Goal: Find contact information: Find contact information

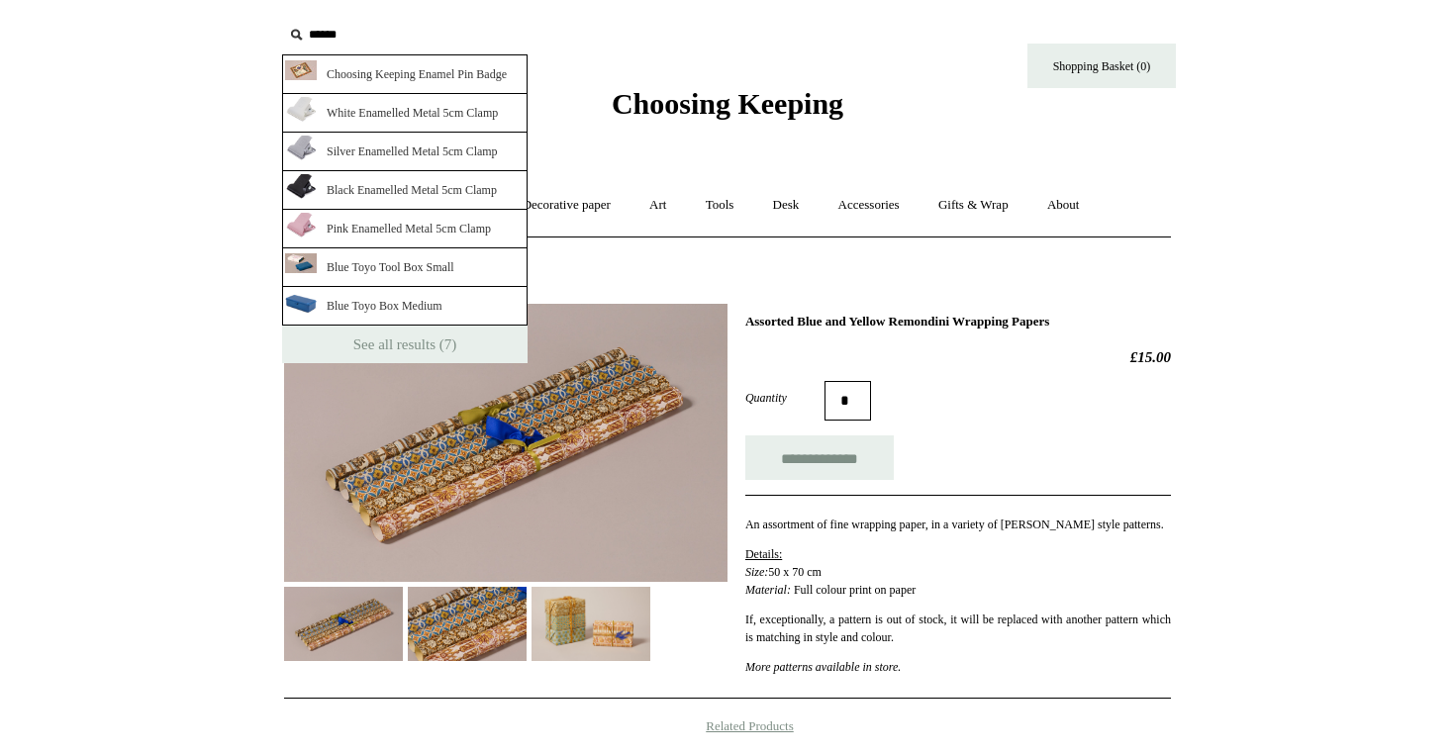
click at [659, 116] on span "Choosing Keeping" at bounding box center [728, 103] width 232 height 33
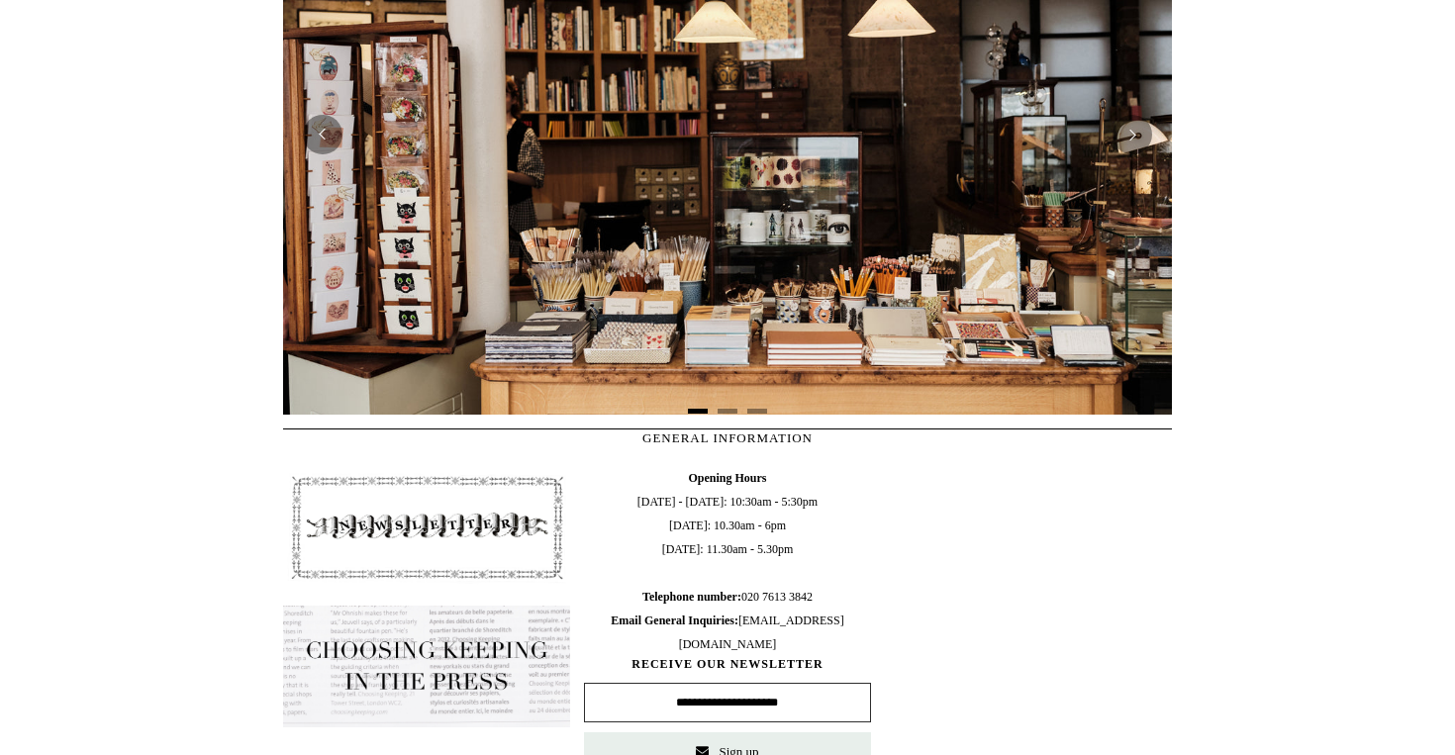
scroll to position [838, 0]
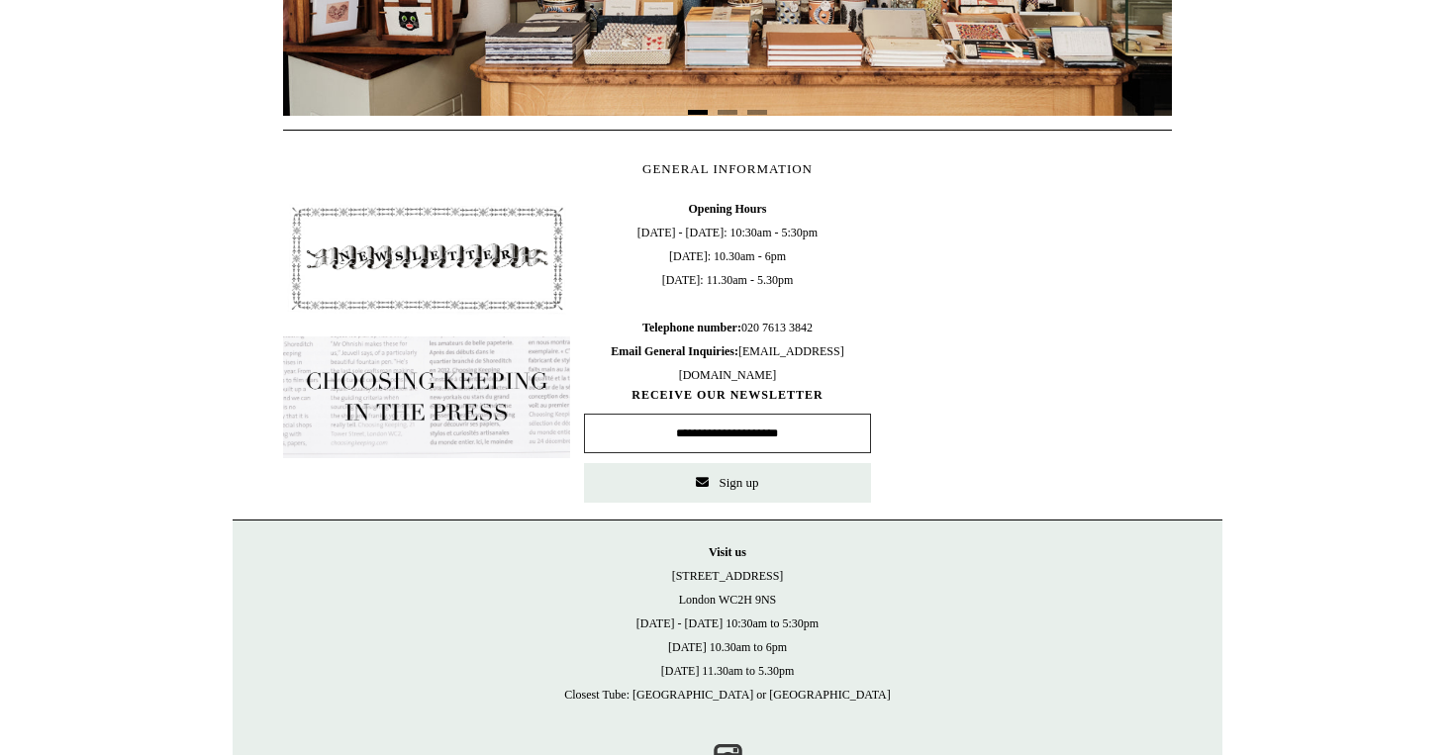
drag, startPoint x: 751, startPoint y: 327, endPoint x: 872, endPoint y: 327, distance: 121.8
click at [873, 328] on div "Opening Hours [DATE] - [DATE]: 10:30am - 5:30pm [DATE]: 10.30am - 6pm [DATE]: 1…" at bounding box center [727, 350] width 301 height 320
copy span "020 7613 3842"
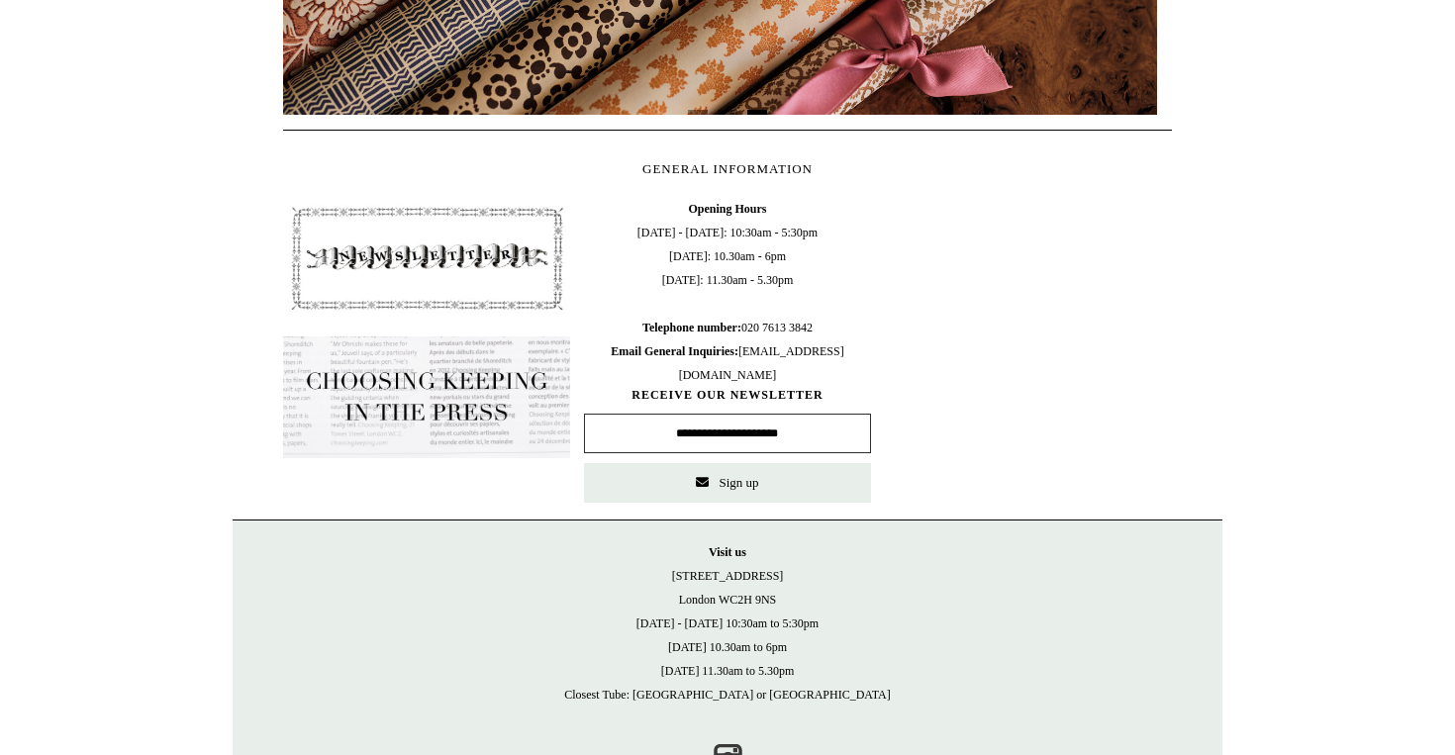
copy span "020 7613 3842"
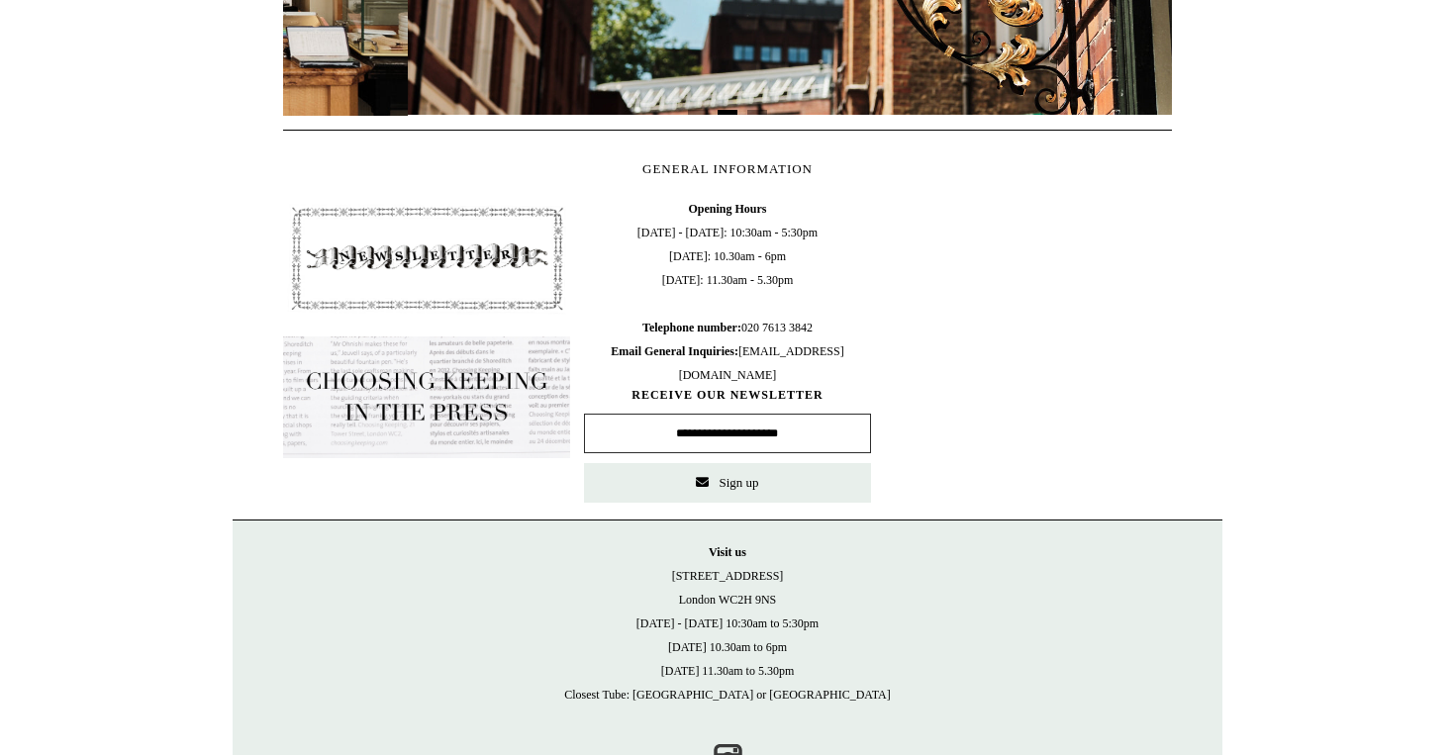
scroll to position [0, 889]
